Goal: Transaction & Acquisition: Subscribe to service/newsletter

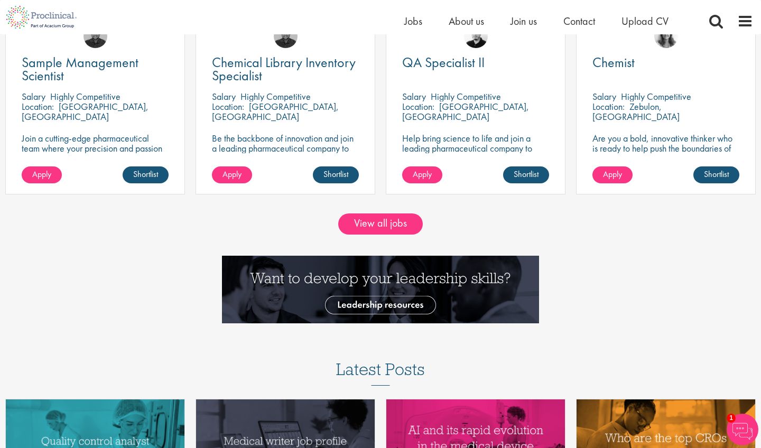
scroll to position [1028, 0]
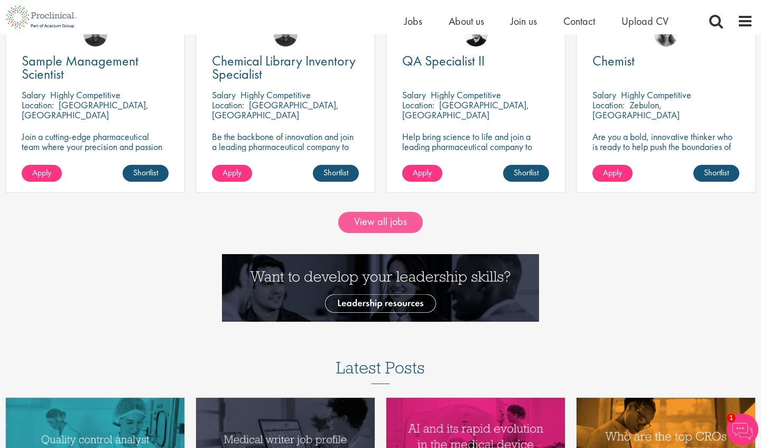
click at [376, 212] on link "View all jobs" at bounding box center [380, 222] width 85 height 21
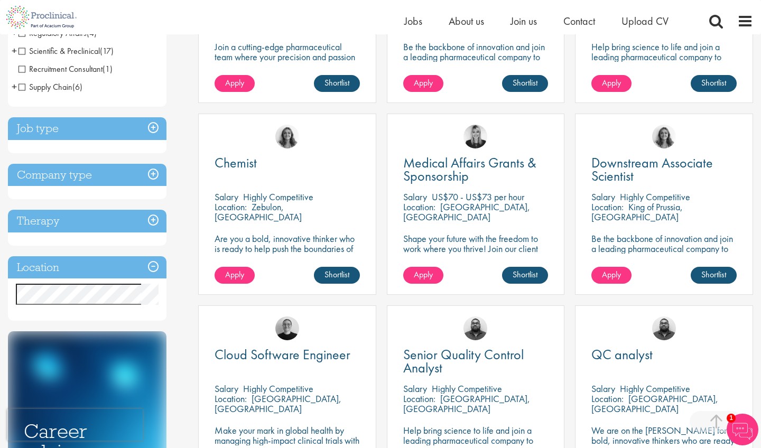
scroll to position [336, 0]
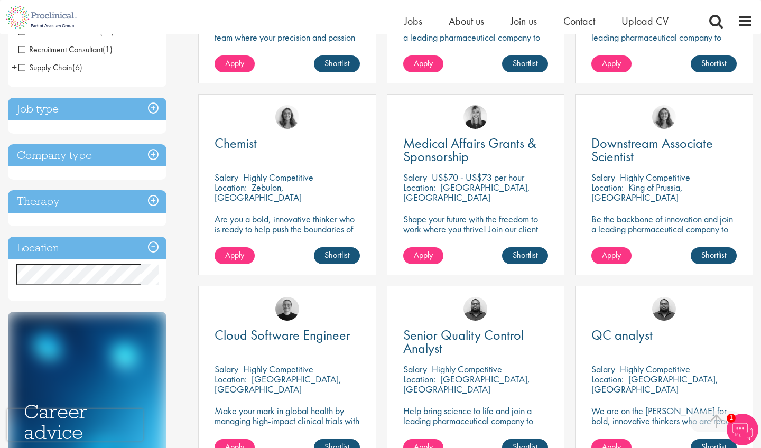
drag, startPoint x: 88, startPoint y: 292, endPoint x: 46, endPoint y: 294, distance: 41.2
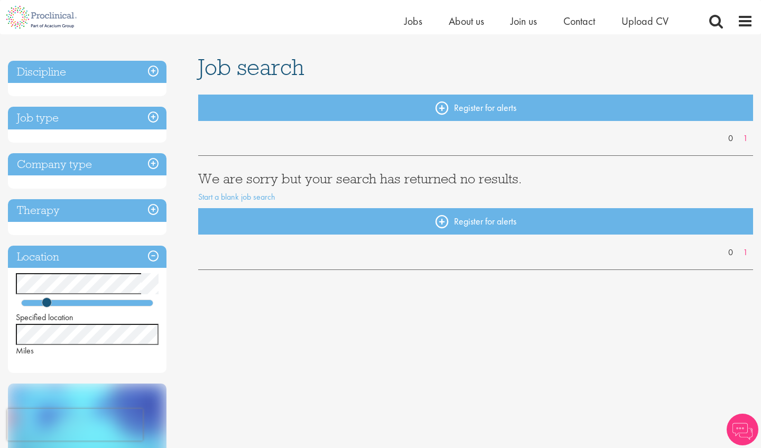
scroll to position [49, 0]
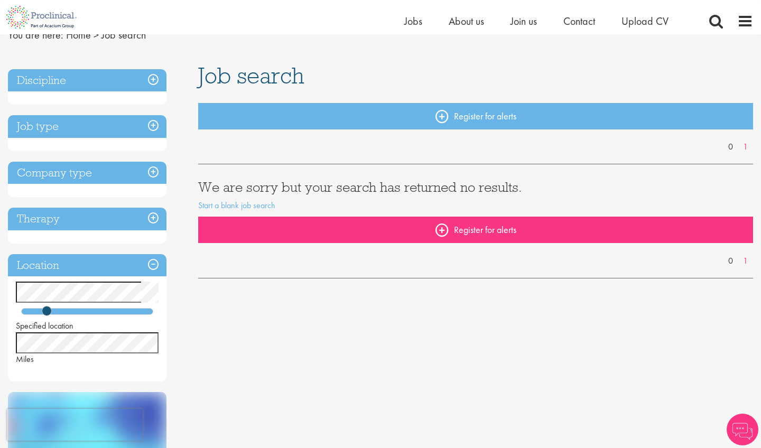
click at [446, 228] on link "Register for alerts" at bounding box center [475, 230] width 555 height 26
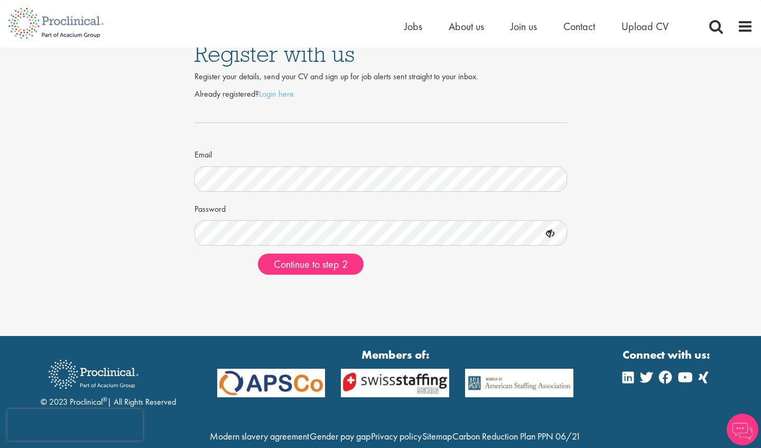
scroll to position [18, 0]
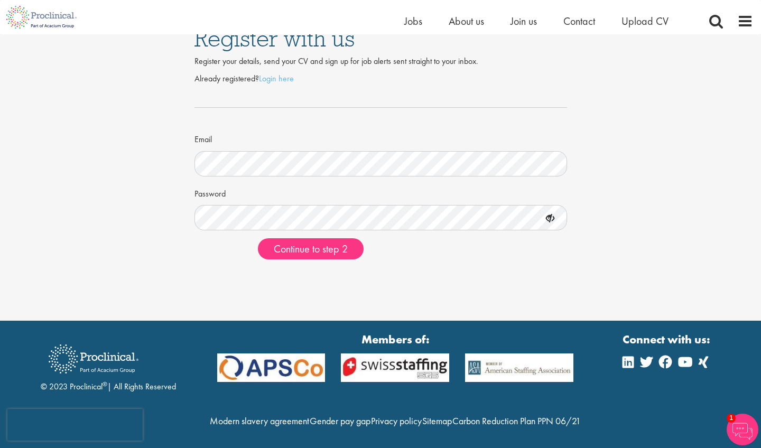
click at [548, 218] on icon at bounding box center [550, 219] width 18 height 18
click at [547, 218] on icon at bounding box center [550, 219] width 18 height 18
click at [474, 260] on div "Already registered? Login here Email Password Continue to step 2" at bounding box center [380, 168] width 373 height 200
click at [350, 249] on button "Continue to step 2" at bounding box center [311, 248] width 106 height 21
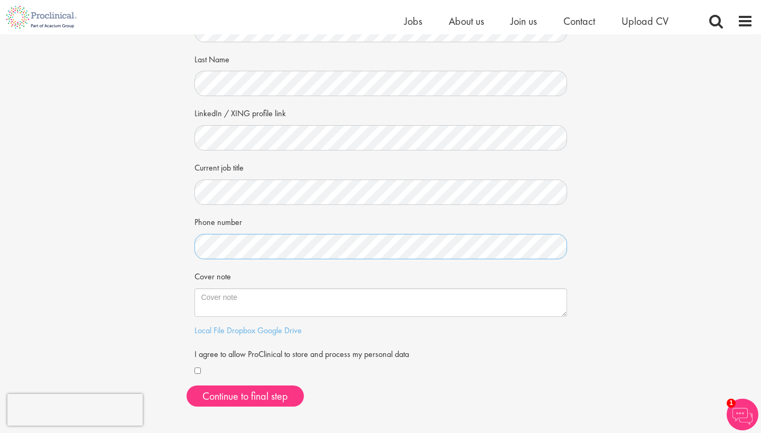
scroll to position [126, 0]
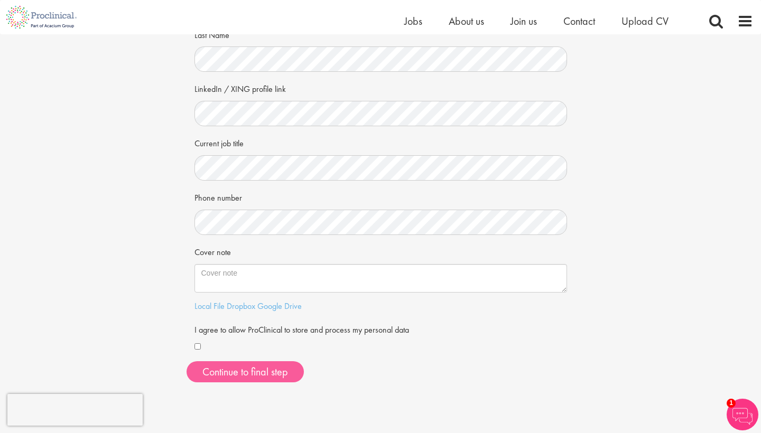
click at [250, 373] on button "Continue to final step" at bounding box center [245, 371] width 117 height 21
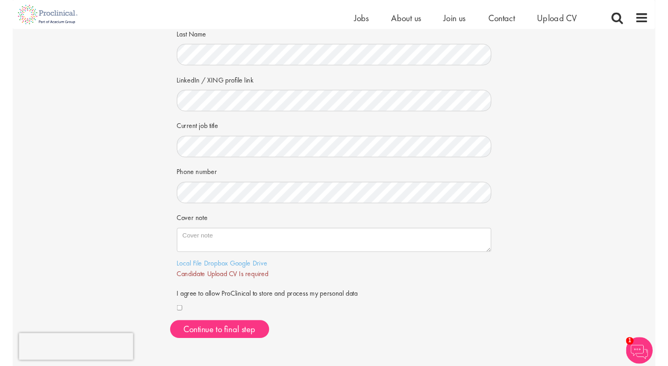
scroll to position [122, 0]
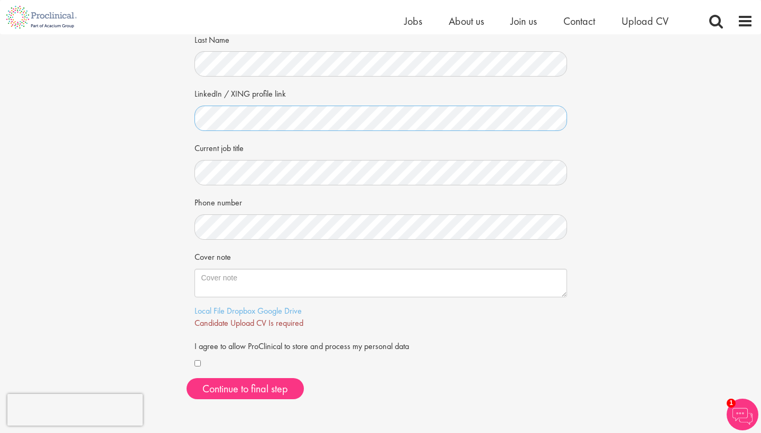
click at [193, 110] on div "First Name Last Name LinkedIn / XING profile link Current job title Phone numbe…" at bounding box center [381, 191] width 388 height 431
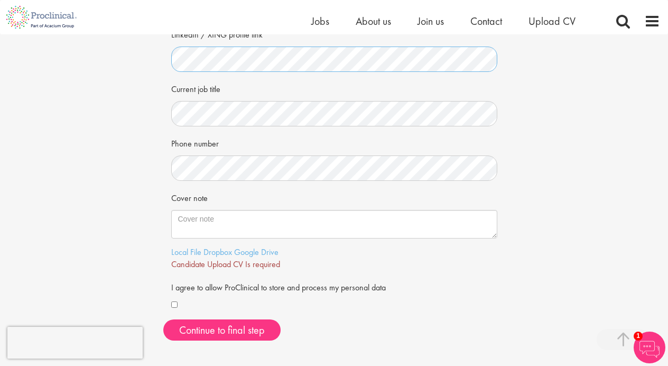
scroll to position [196, 0]
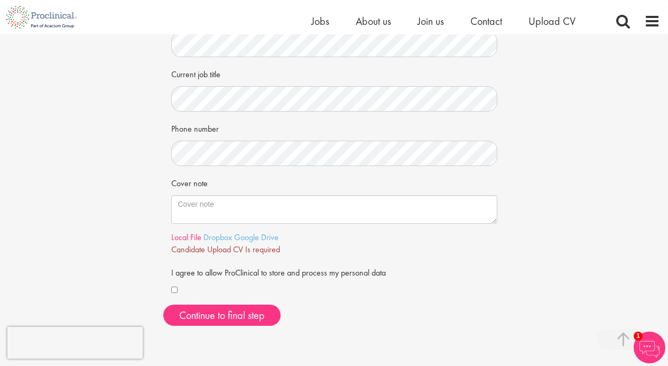
click at [189, 236] on link "Local File" at bounding box center [186, 236] width 30 height 11
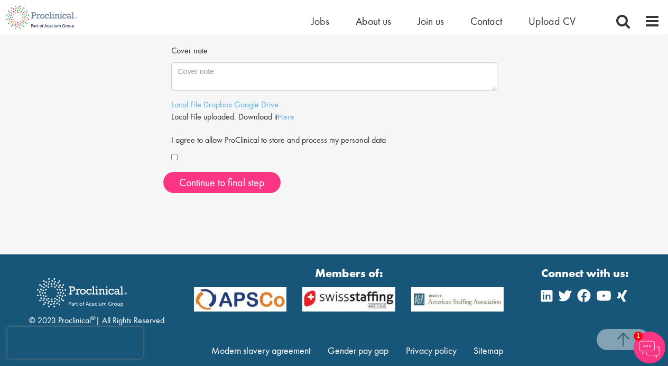
scroll to position [328, 0]
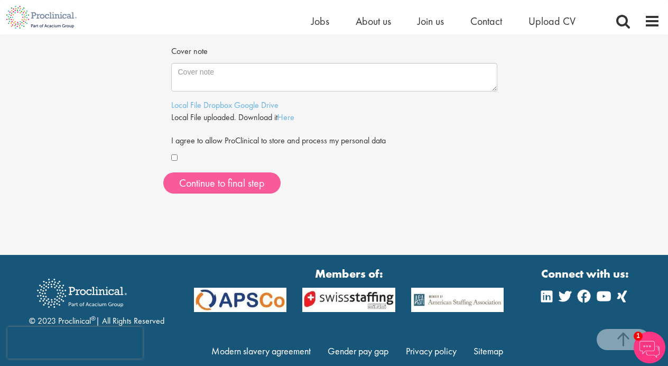
click at [260, 177] on span "Continue to final step" at bounding box center [222, 183] width 86 height 14
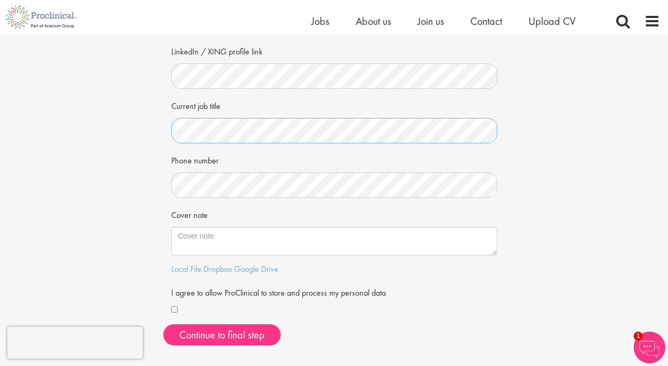
scroll to position [171, 0]
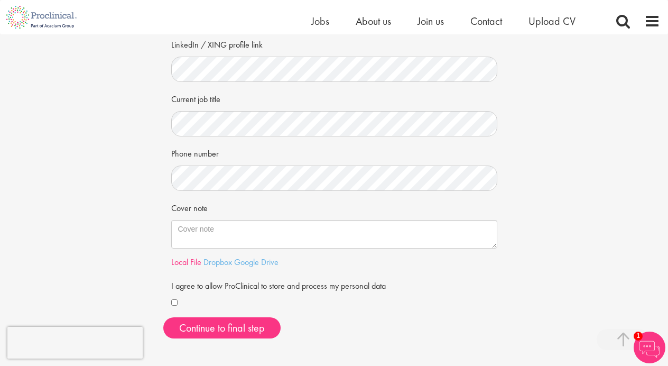
click at [188, 258] on link "Local File" at bounding box center [186, 261] width 30 height 11
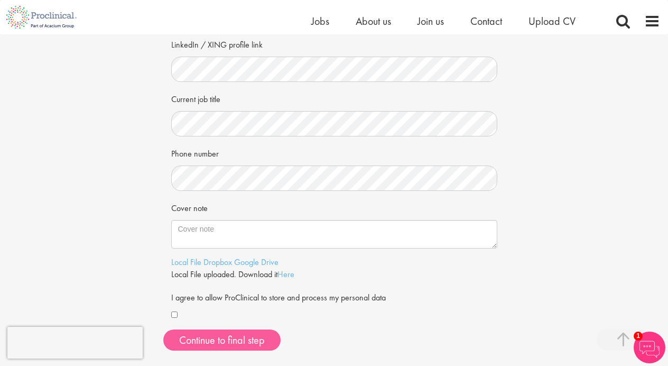
click at [220, 337] on button "Continue to final step" at bounding box center [221, 339] width 117 height 21
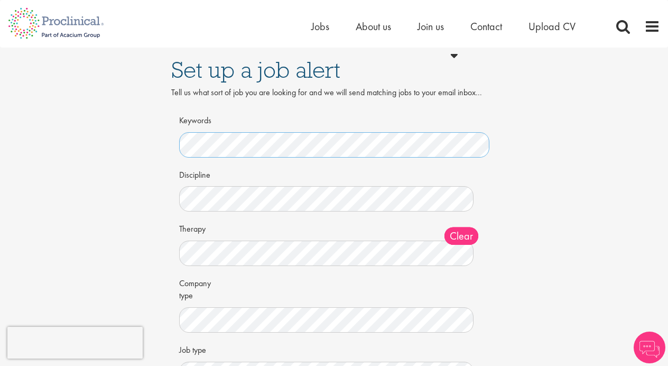
scroll to position [-1, 0]
click at [148, 164] on div "Set up a job alert Tell us what sort of job you are looking for and we will sen…" at bounding box center [334, 236] width 684 height 377
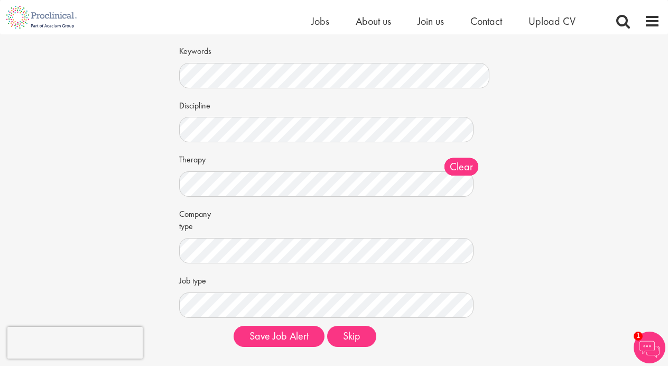
scroll to position [56, 0]
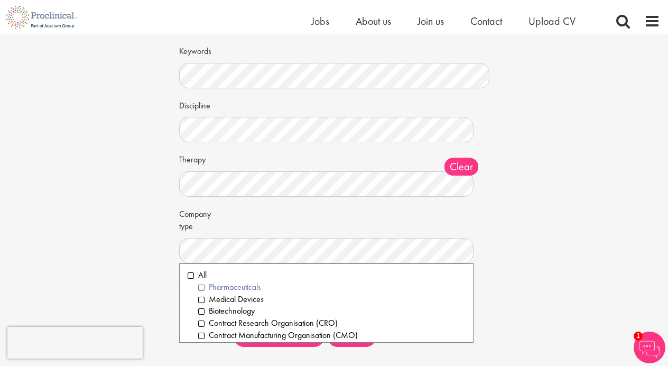
click at [200, 283] on li "Pharmaceuticals" at bounding box center [331, 287] width 267 height 12
click at [200, 297] on li "Medical Devices" at bounding box center [331, 299] width 267 height 12
click at [202, 311] on li "Biotechnology" at bounding box center [331, 311] width 267 height 12
click at [200, 318] on li "Contract Research Organisation (CRO)" at bounding box center [331, 323] width 267 height 12
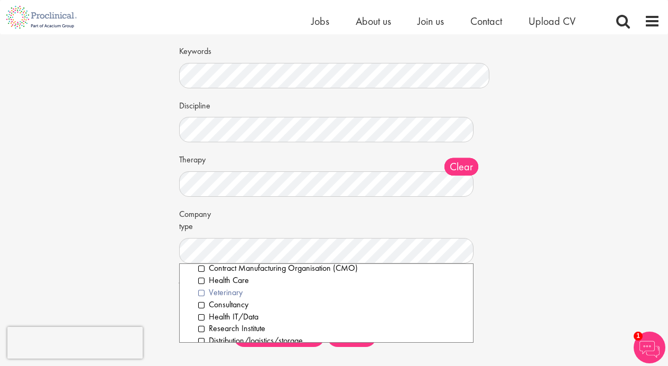
scroll to position [68, 0]
click at [148, 276] on div "Set up a job alert Tell us what sort of job you are looking for and we will sen…" at bounding box center [334, 166] width 684 height 377
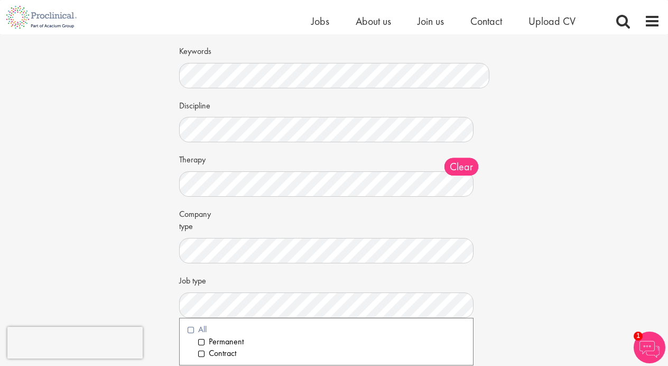
click at [189, 325] on li "All" at bounding box center [326, 329] width 277 height 12
click at [159, 266] on div "Set up a job alert Tell us what sort of job you are looking for and we will sen…" at bounding box center [334, 166] width 684 height 377
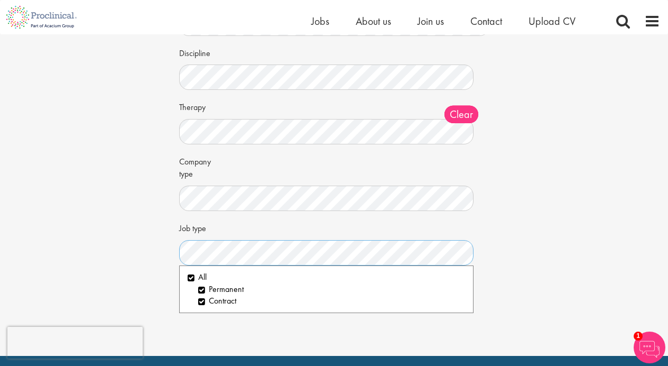
scroll to position [109, 0]
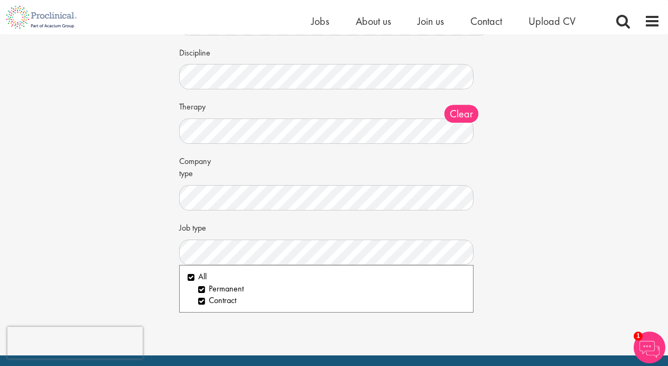
click at [220, 317] on div "Set up a job alert Tell us what sort of job you are looking for and we will sen…" at bounding box center [334, 123] width 668 height 464
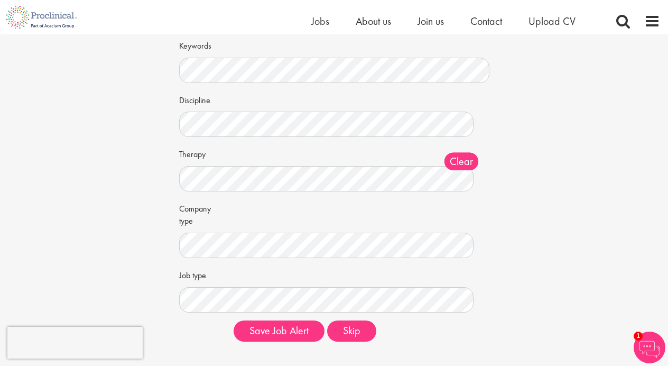
scroll to position [42, 0]
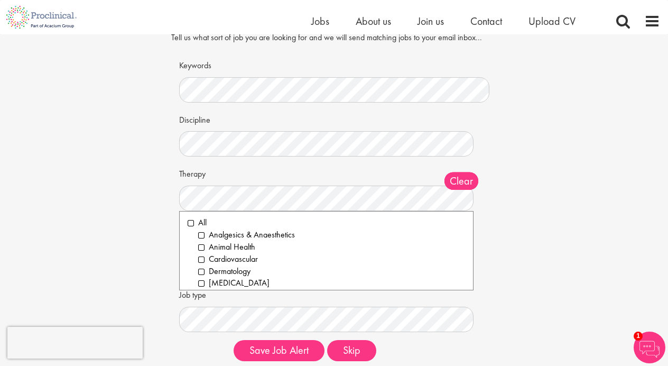
click at [145, 194] on div "Set up a job alert Tell us what sort of job you are looking for and we will sen…" at bounding box center [334, 181] width 684 height 377
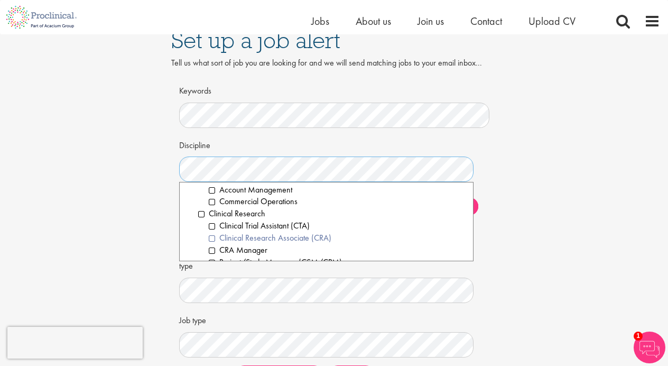
scroll to position [219, 0]
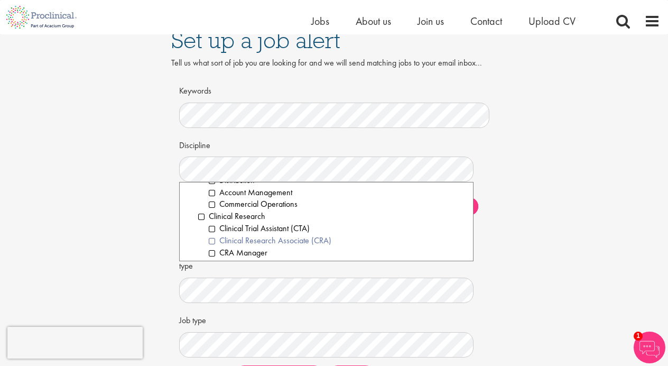
click at [210, 235] on li "Clinical Research Associate (CRA)" at bounding box center [337, 241] width 256 height 12
click at [146, 215] on div "Set up a job alert Tell us what sort of job you are looking for and we will sen…" at bounding box center [334, 206] width 684 height 377
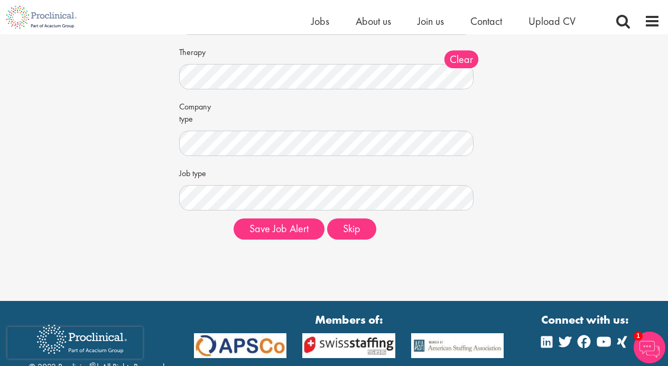
scroll to position [178, 0]
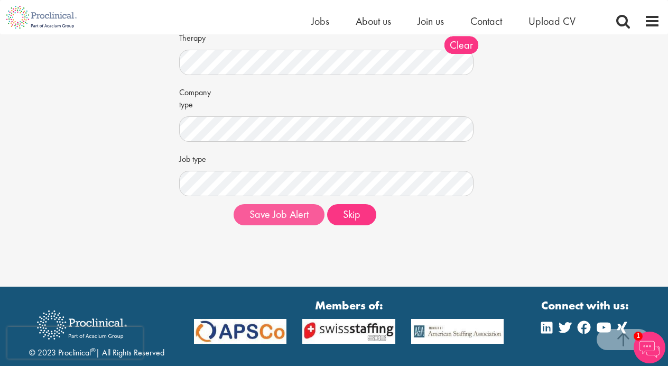
click at [287, 213] on button "Save Job Alert" at bounding box center [279, 214] width 91 height 21
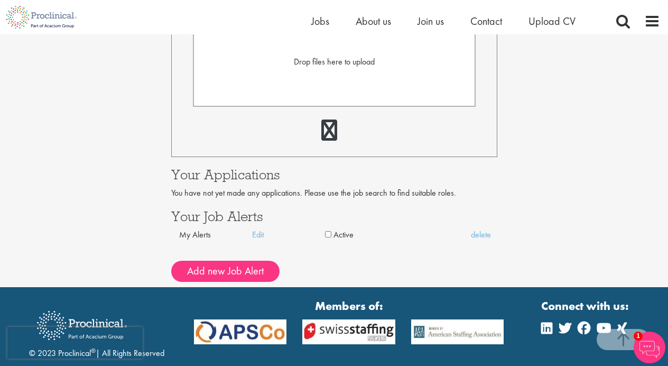
scroll to position [332, 0]
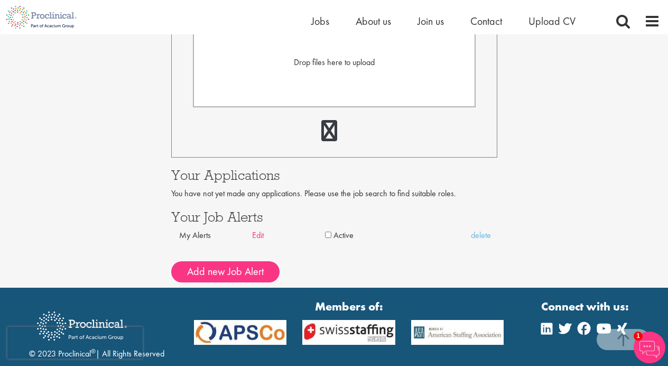
click at [258, 234] on link "Edit" at bounding box center [288, 235] width 73 height 12
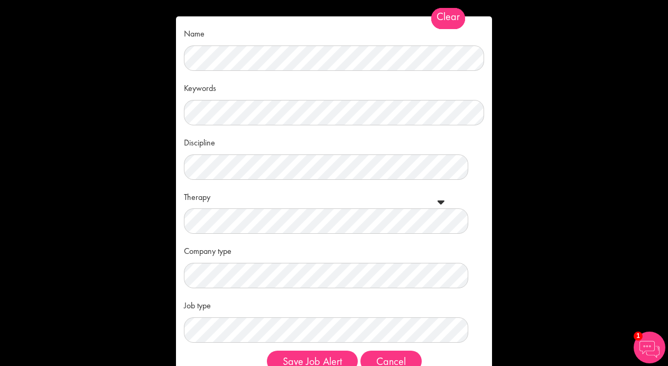
scroll to position [0, 0]
click at [272, 144] on div "Discipline Clear All Computer Science Data Science Recruitment Consultant Biome…" at bounding box center [334, 156] width 300 height 46
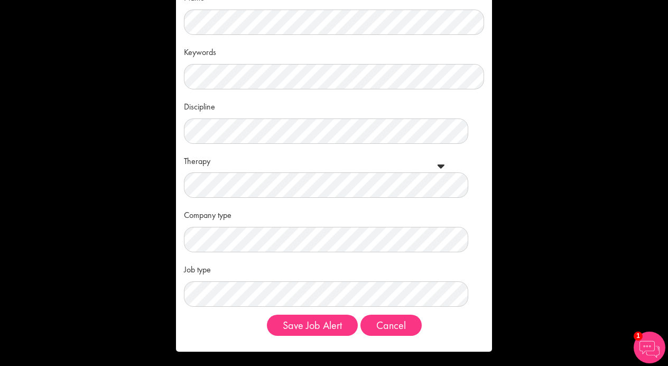
scroll to position [35, 0]
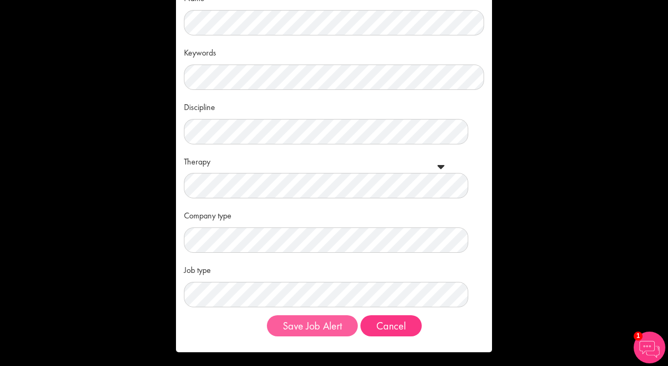
click at [325, 319] on button "Save Job Alert" at bounding box center [312, 325] width 91 height 21
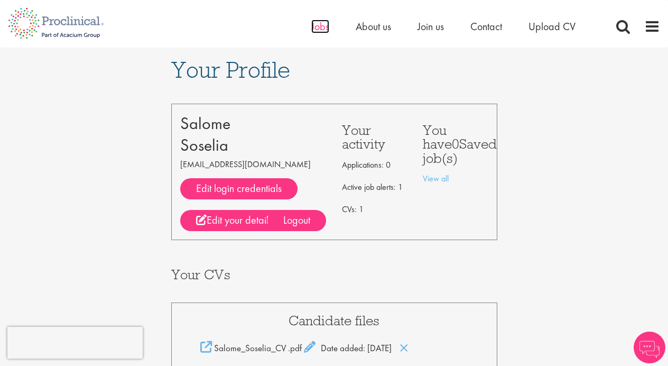
click at [318, 27] on span "Jobs" at bounding box center [320, 27] width 18 height 14
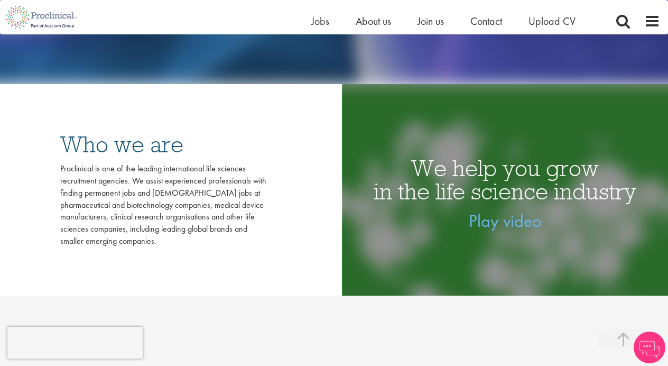
scroll to position [262, 0]
